Goal: Check status: Check status

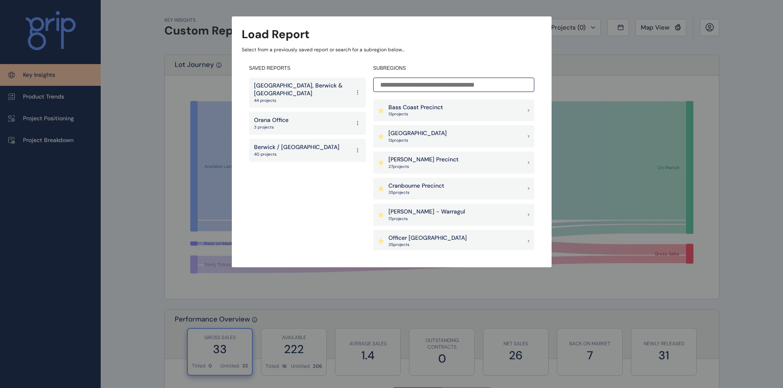
click at [306, 97] on p "[GEOGRAPHIC_DATA], Berwick & [GEOGRAPHIC_DATA]" at bounding box center [302, 90] width 96 height 16
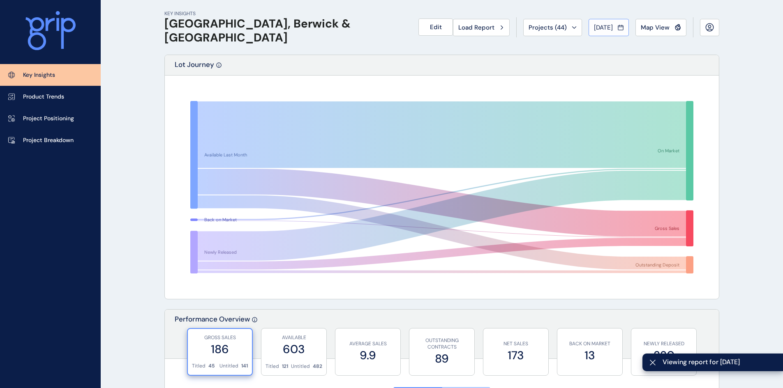
click at [596, 24] on span "[DATE]" at bounding box center [603, 27] width 19 height 8
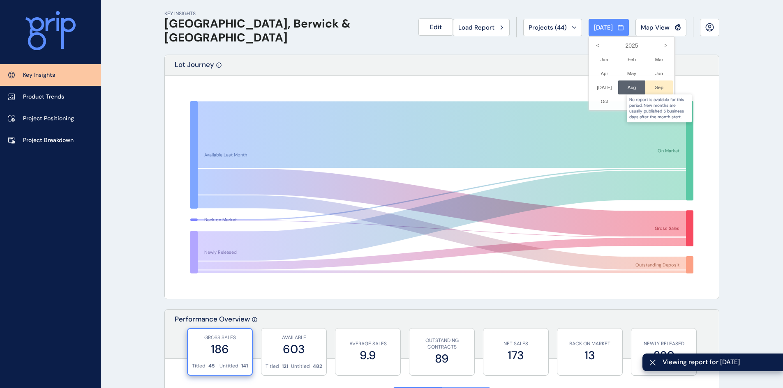
click at [654, 87] on div at bounding box center [659, 88] width 28 height 14
